Goal: Information Seeking & Learning: Learn about a topic

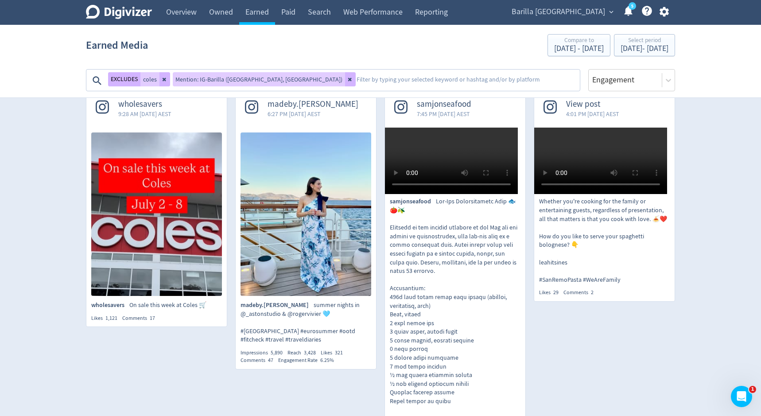
click at [298, 192] on img at bounding box center [305, 213] width 131 height 163
click at [504, 194] on video at bounding box center [451, 161] width 133 height 66
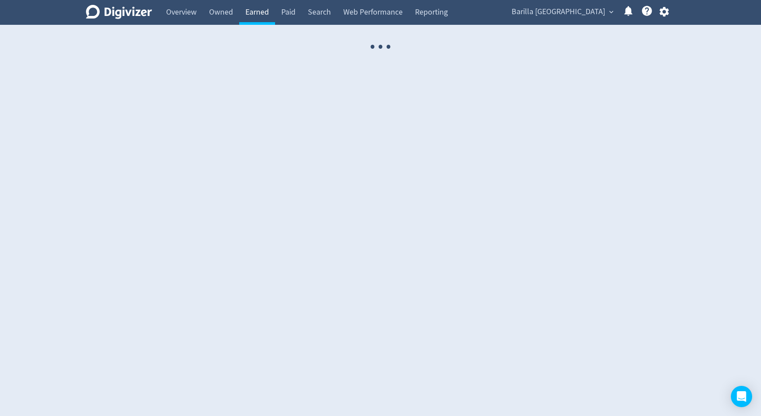
select select "USER"
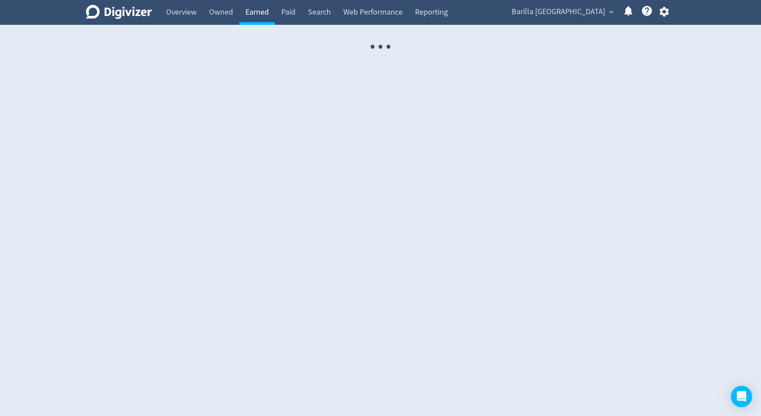
select select "USER"
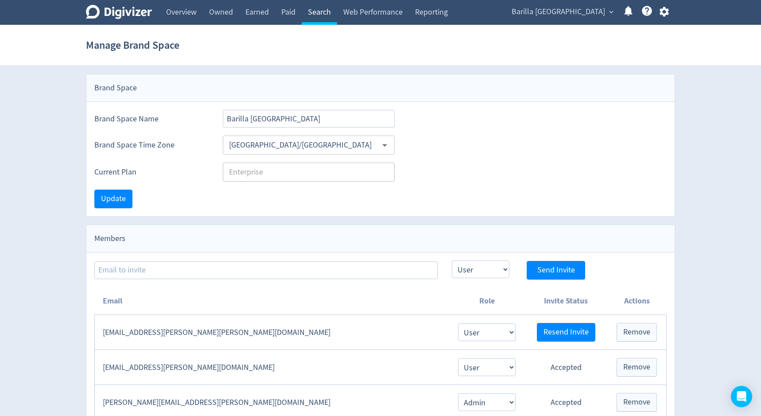
click at [323, 8] on link "Search" at bounding box center [319, 12] width 35 height 25
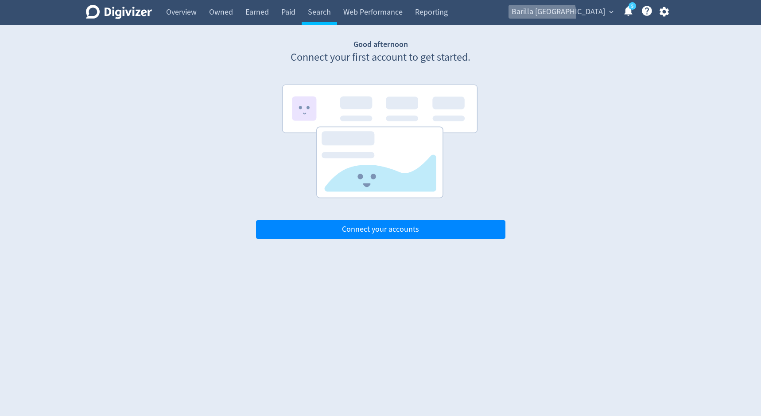
click at [582, 14] on span "Barilla [GEOGRAPHIC_DATA]" at bounding box center [557, 12] width 93 height 14
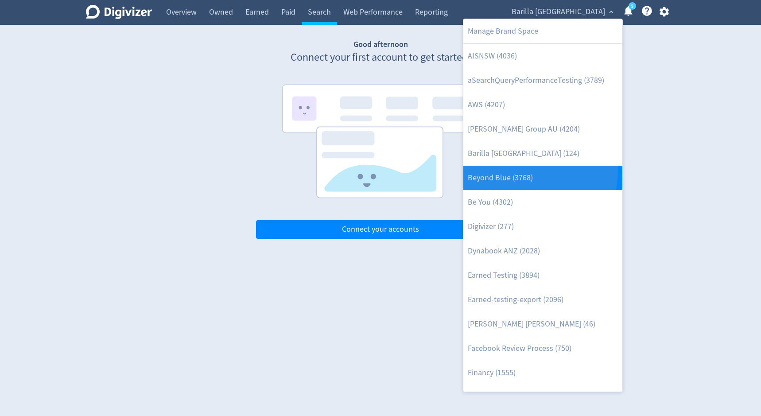
click at [520, 170] on link "Beyond Blue (3768)" at bounding box center [542, 178] width 159 height 24
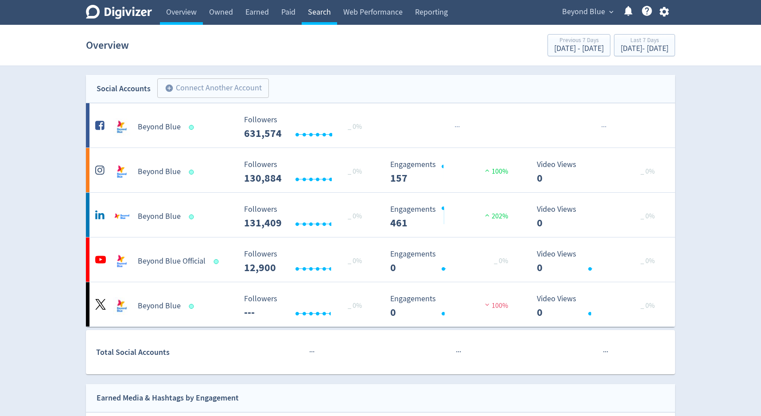
click at [324, 12] on link "Search" at bounding box center [319, 12] width 35 height 25
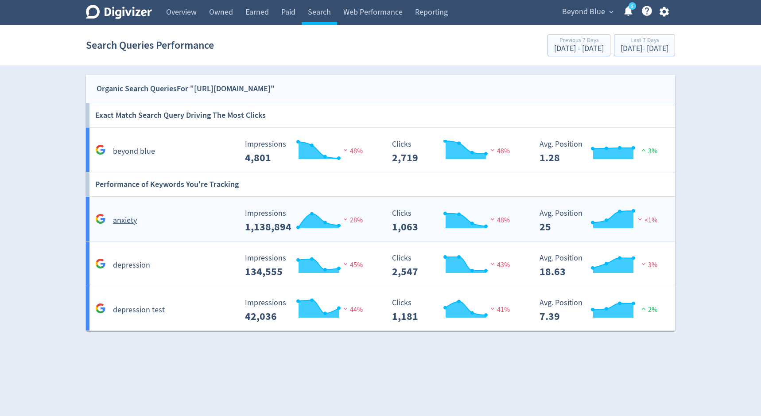
click at [220, 227] on div "anxiety Created with Highcharts 10.3.3 Impressions 1,138,894 28% Created with H…" at bounding box center [382, 219] width 592 height 44
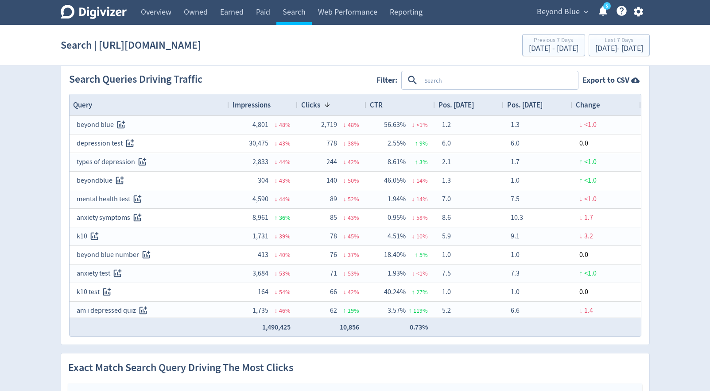
scroll to position [18, 0]
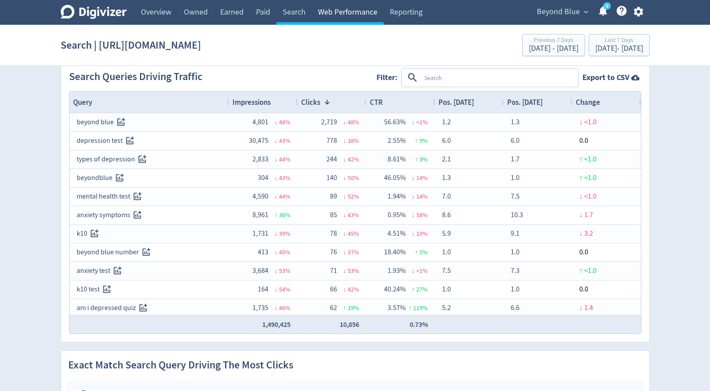
click at [339, 13] on link "Web Performance" at bounding box center [348, 12] width 72 height 25
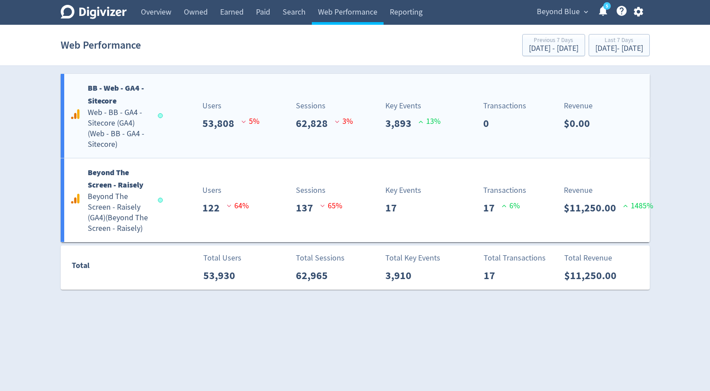
click at [319, 120] on p "62,828" at bounding box center [315, 124] width 39 height 16
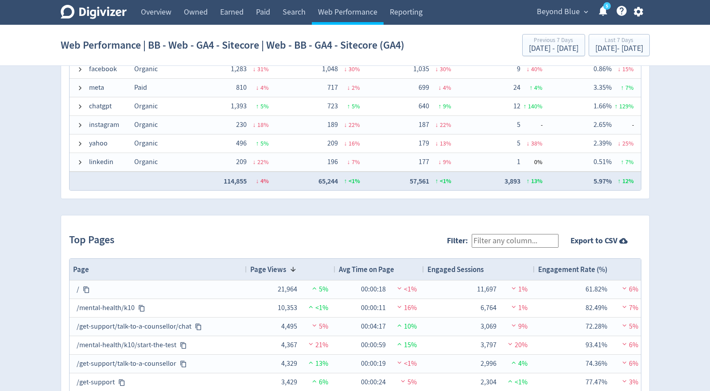
scroll to position [757, 0]
click at [162, 13] on link "Overview" at bounding box center [156, 12] width 43 height 25
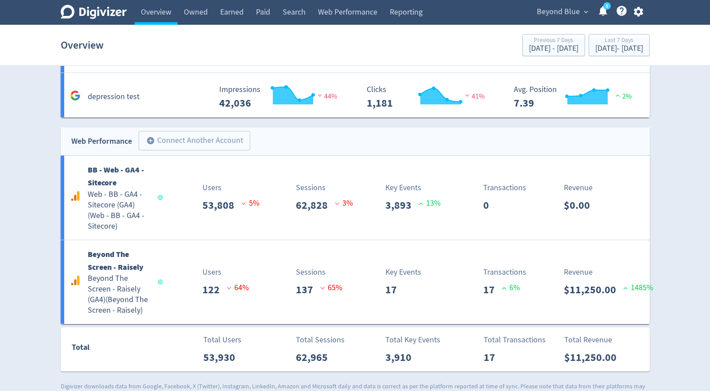
scroll to position [2040, 0]
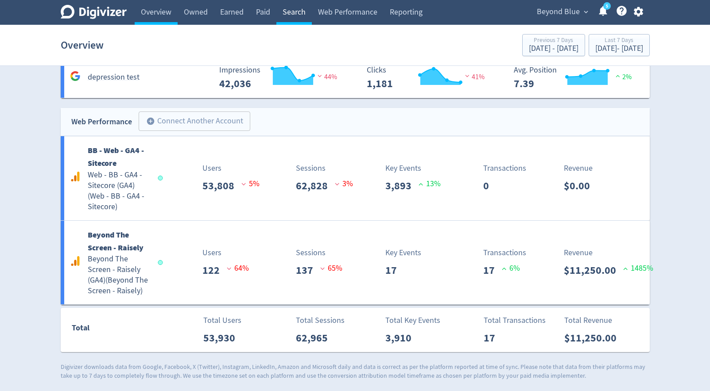
click at [293, 15] on link "Search" at bounding box center [293, 12] width 35 height 25
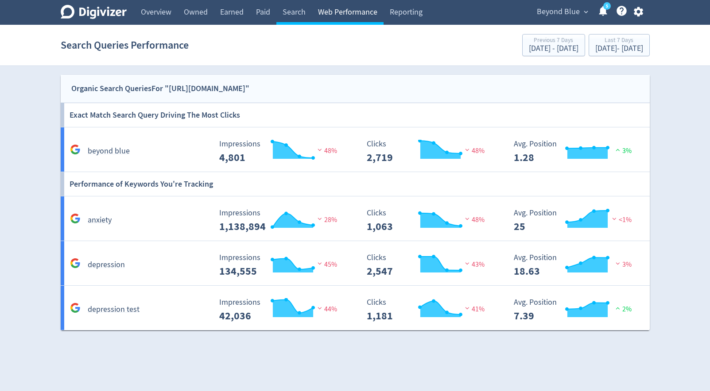
click at [321, 16] on link "Web Performance" at bounding box center [348, 12] width 72 height 25
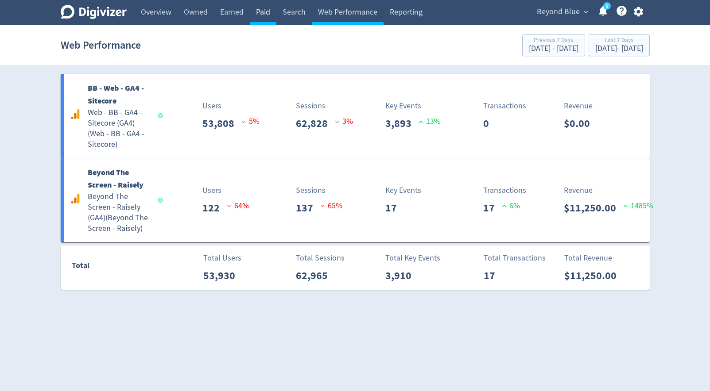
click at [267, 12] on link "Paid" at bounding box center [263, 12] width 27 height 25
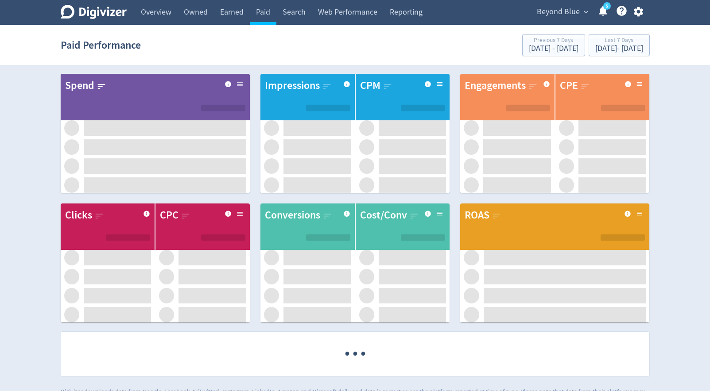
scroll to position [24, 0]
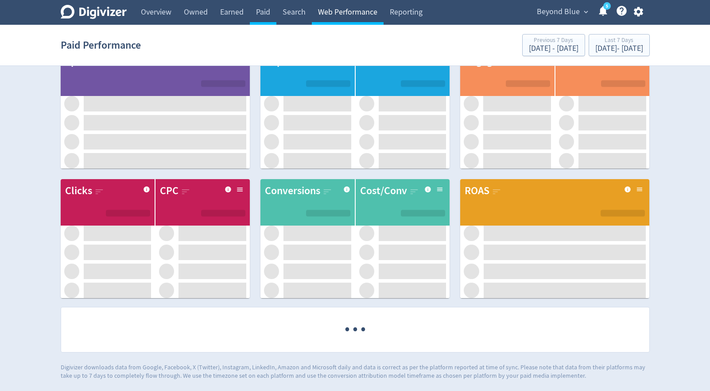
click at [342, 17] on link "Web Performance" at bounding box center [348, 12] width 72 height 25
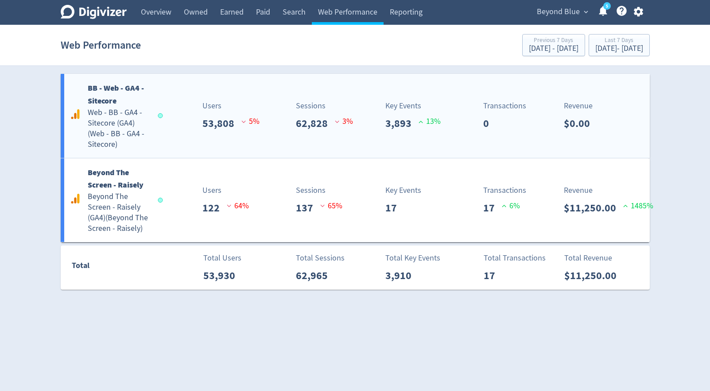
click at [263, 115] on div "Sessions 62,828 3 %" at bounding box center [307, 115] width 97 height 31
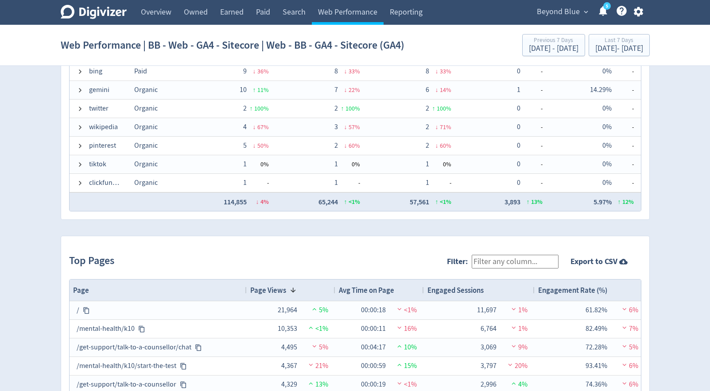
scroll to position [735, 0]
